Goal: Information Seeking & Learning: Learn about a topic

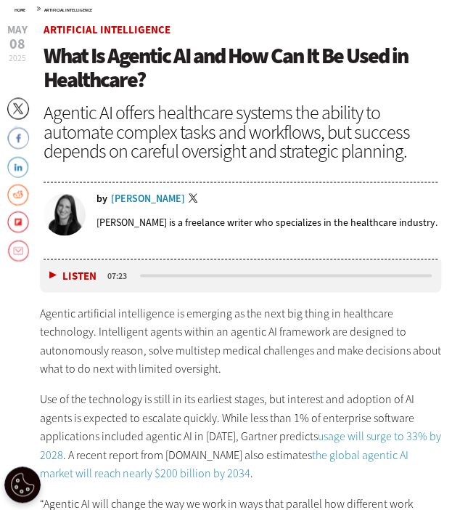
click at [46, 375] on p "Agentic artificial intelligence is emerging as the next big thing in healthcare…" at bounding box center [241, 341] width 402 height 74
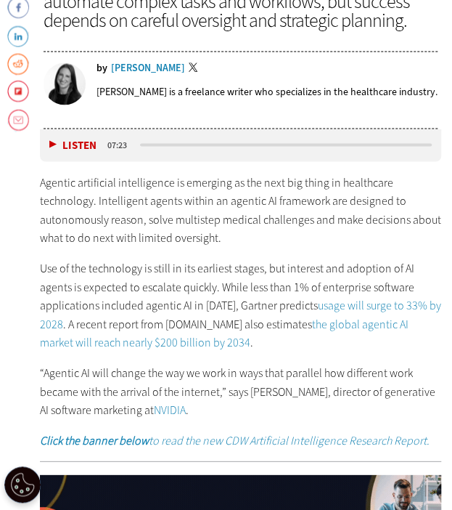
scroll to position [677, 0]
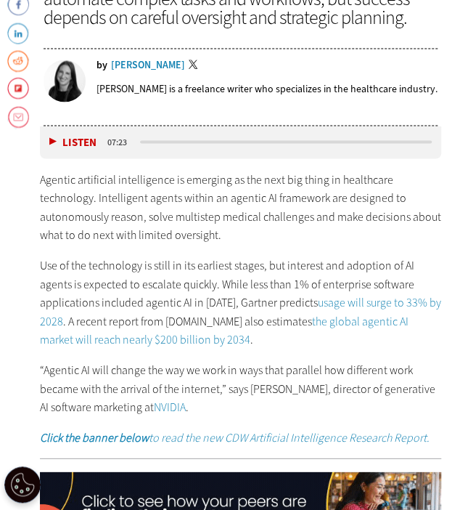
click at [46, 313] on link "usage will surge to 33% by 2028" at bounding box center [241, 311] width 402 height 34
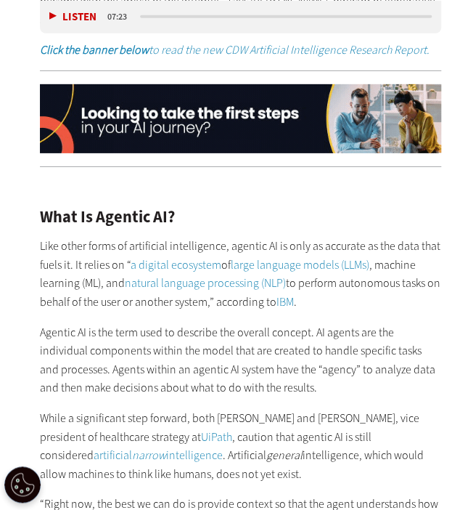
scroll to position [1066, 0]
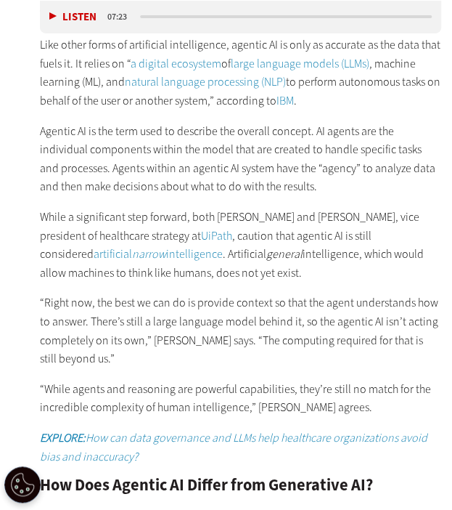
scroll to position [1277, 0]
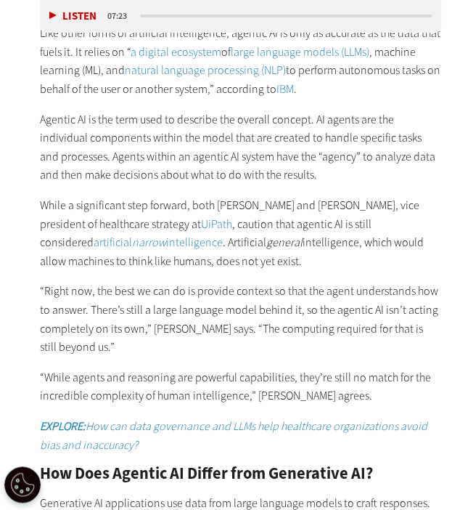
click at [363, 320] on p "“Right now, the best we can do is provide context so that the agent understands…" at bounding box center [241, 319] width 402 height 74
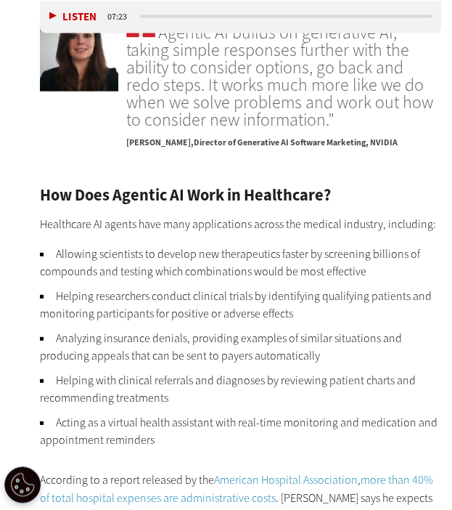
scroll to position [2148, 0]
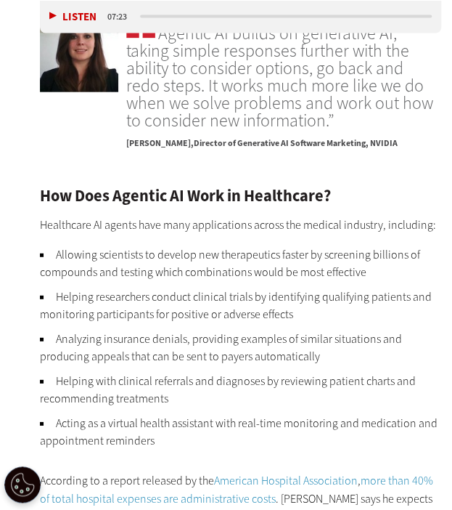
click at [395, 330] on li "Analyzing insurance denials, providing examples of similar situations and produ…" at bounding box center [241, 347] width 402 height 35
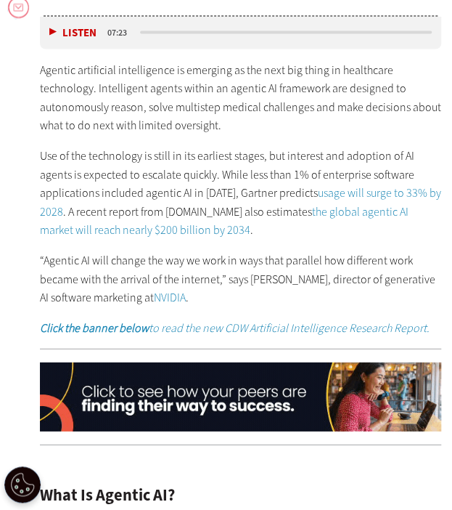
scroll to position [785, 0]
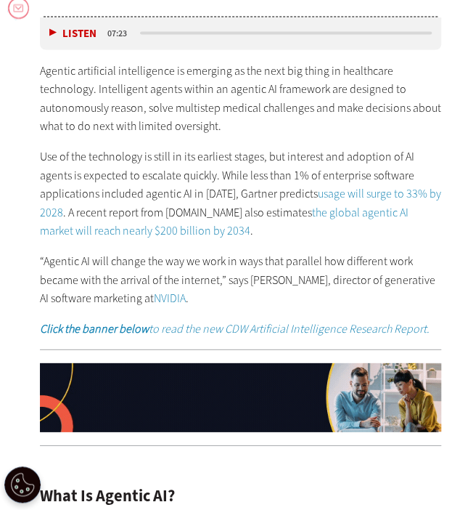
click at [375, 287] on p "“Agentic AI will change the way we work in ways that parallel how different wor…" at bounding box center [241, 280] width 402 height 56
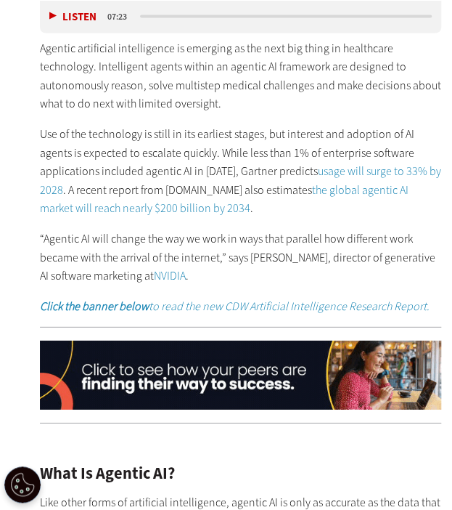
scroll to position [807, 0]
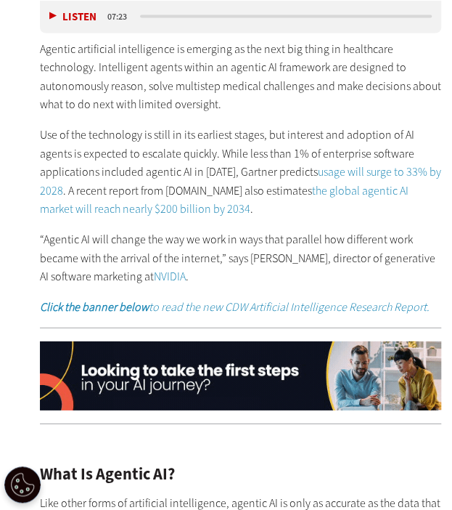
click at [320, 250] on p "“Agentic AI will change the way we work in ways that parallel how different wor…" at bounding box center [241, 258] width 402 height 56
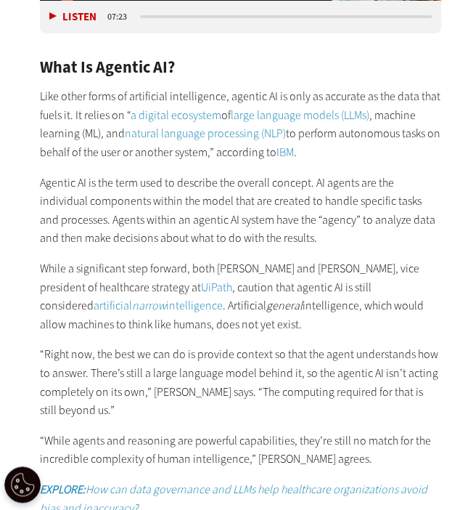
scroll to position [1202, 0]
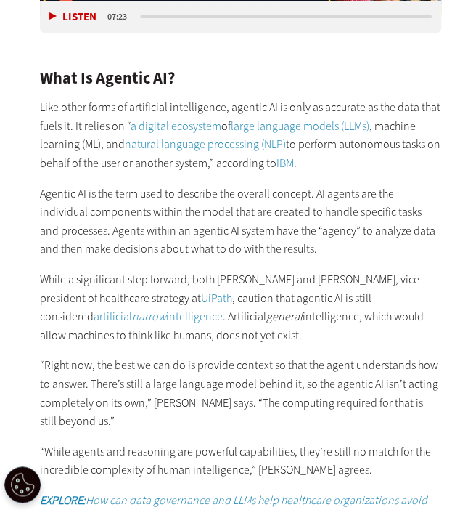
click at [318, 298] on p "While a significant step forward, both Saunders and Jason Warrelmann, vice pres…" at bounding box center [241, 307] width 402 height 74
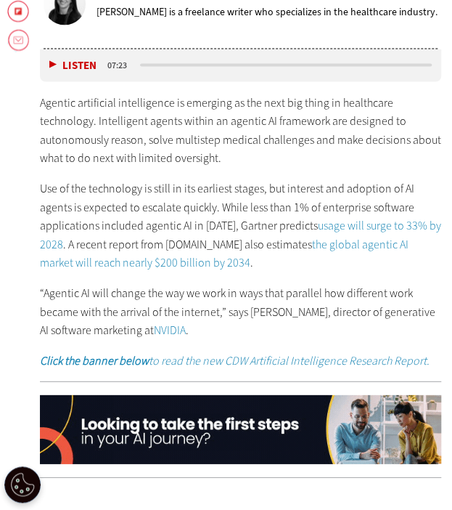
scroll to position [749, 0]
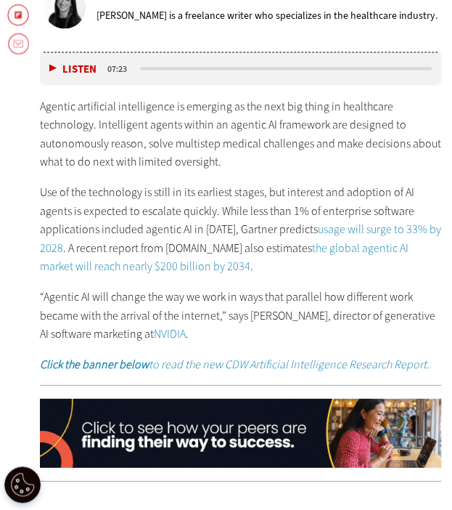
click at [311, 274] on div "Agentic artificial intelligence is emerging as the next big thing in healthcare…" at bounding box center [241, 235] width 402 height 277
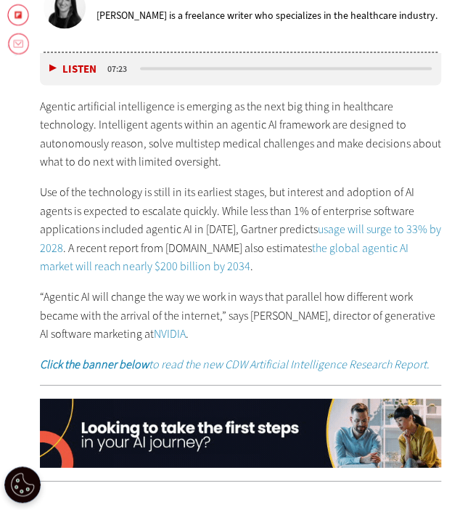
click at [330, 221] on link "usage will surge to 33% by 2028" at bounding box center [241, 238] width 402 height 34
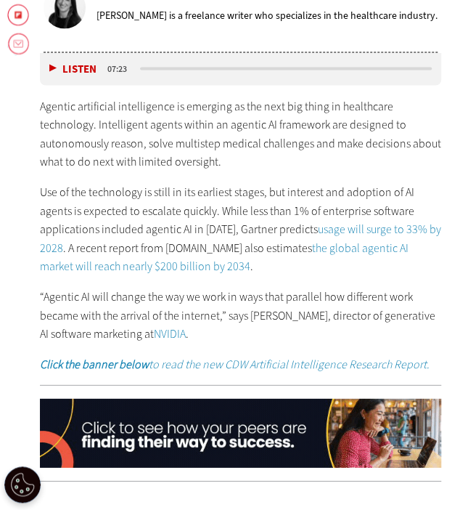
scroll to position [802, 0]
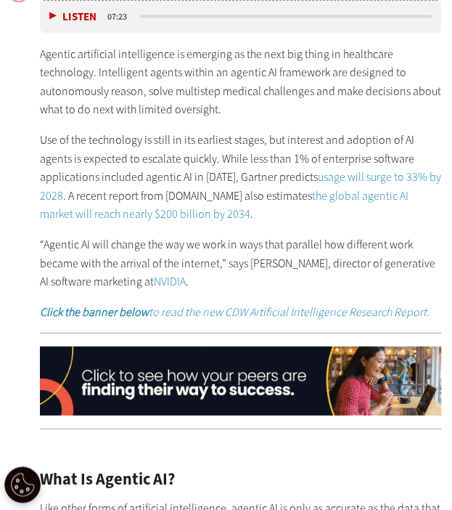
click at [315, 256] on p "“Agentic AI will change the way we work in ways that parallel how different wor…" at bounding box center [241, 263] width 402 height 56
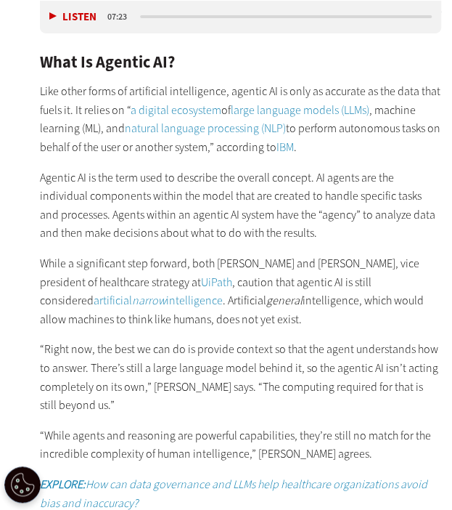
scroll to position [1211, 0]
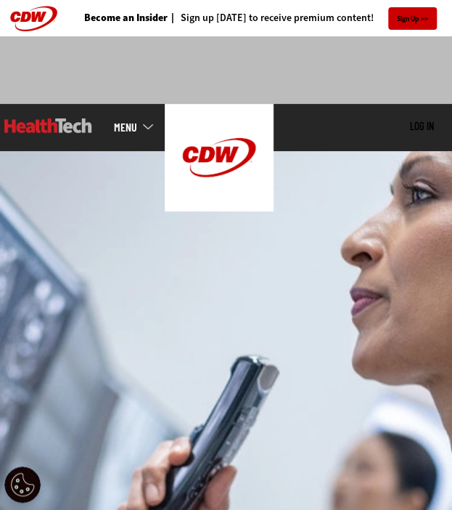
click at [309, 395] on img at bounding box center [226, 341] width 452 height 380
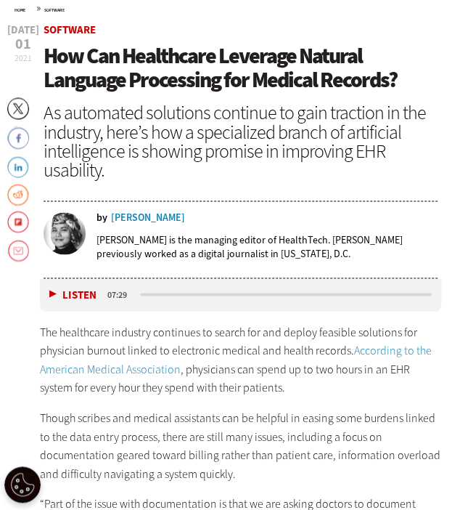
scroll to position [534, 0]
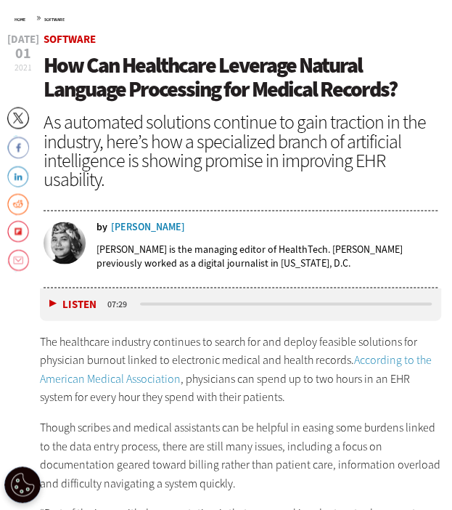
click at [393, 431] on p "Though scribes and medical assistants can be helpful in easing some burdens lin…" at bounding box center [241, 455] width 402 height 74
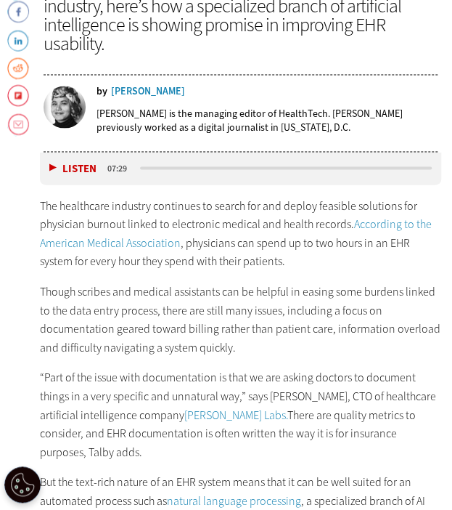
scroll to position [677, 0]
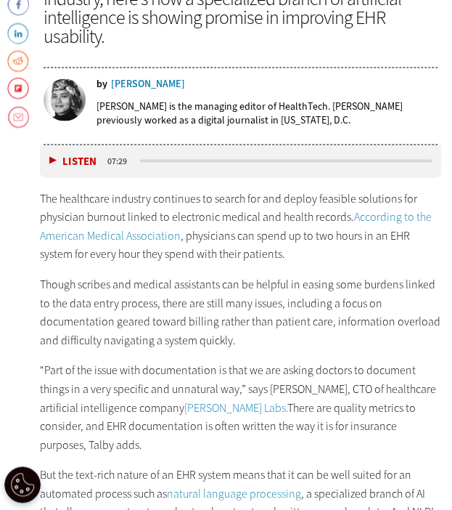
click at [389, 378] on p "“Part of the issue with documentation is that we are asking doctors to document…" at bounding box center [241, 406] width 402 height 93
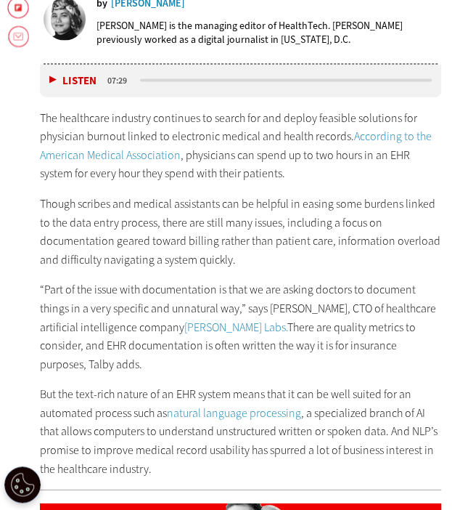
scroll to position [760, 0]
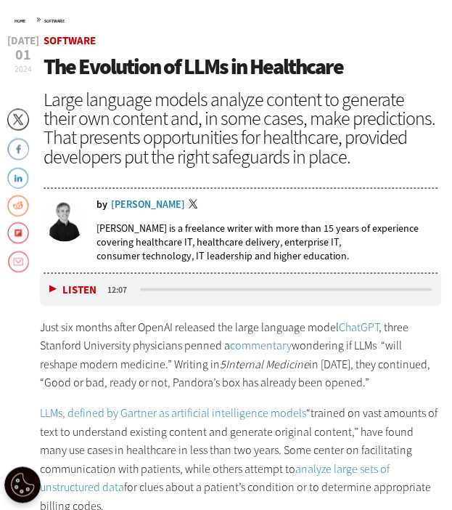
scroll to position [537, 0]
